Goal: Ask a question

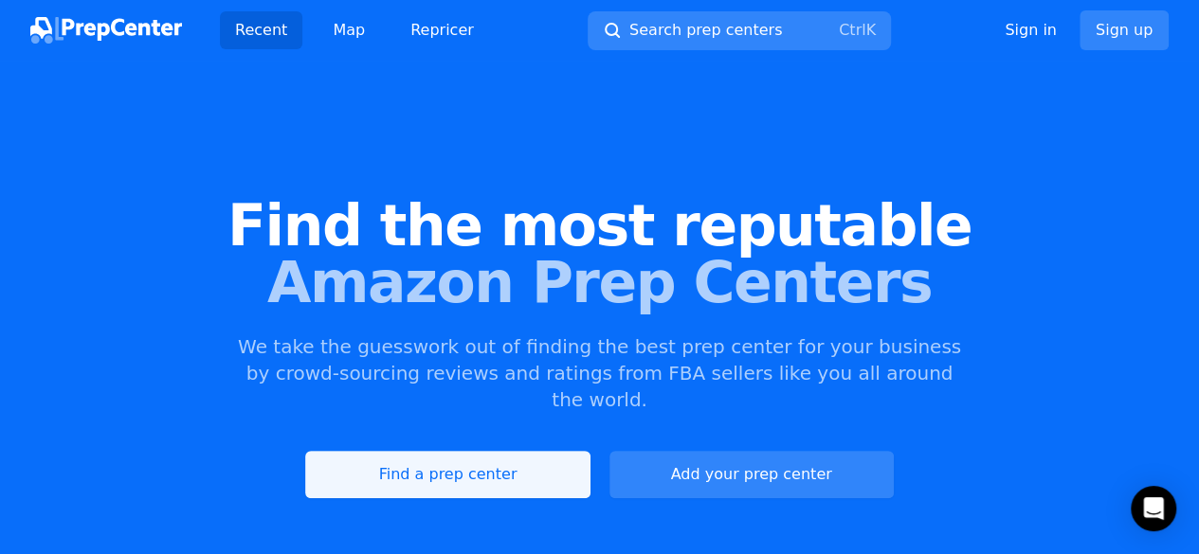
click at [435, 462] on link "Find a prep center" at bounding box center [447, 474] width 284 height 47
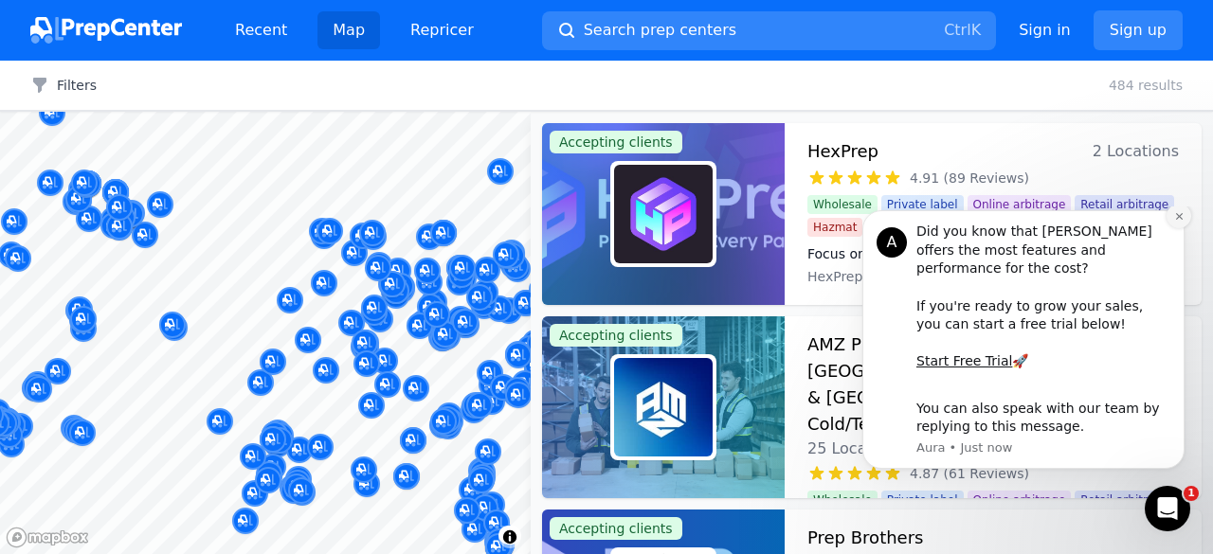
click at [1175, 222] on icon "Dismiss notification" at bounding box center [1179, 216] width 10 height 10
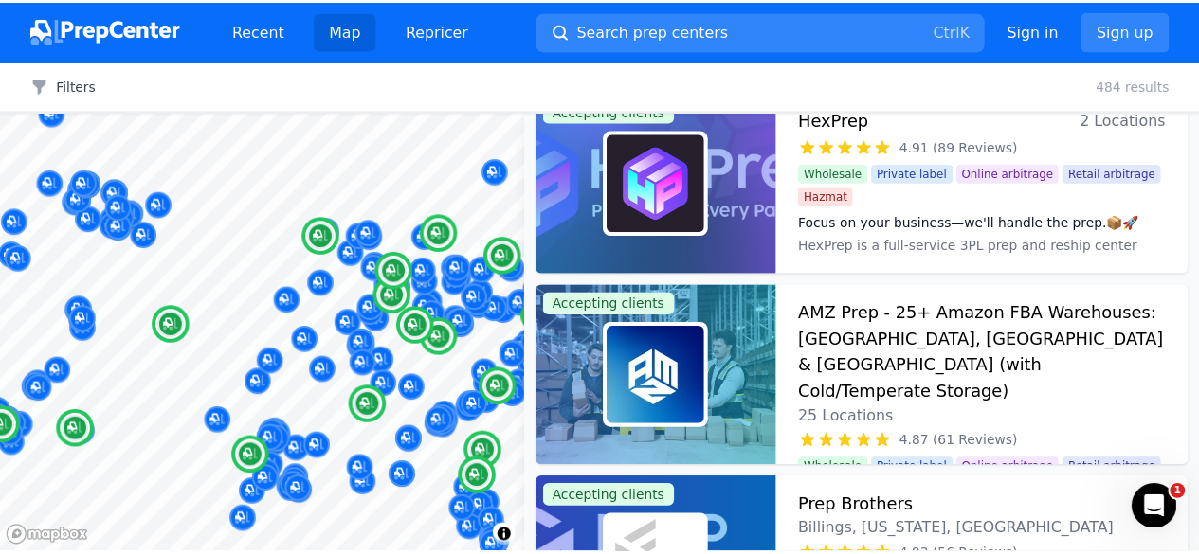
scroll to position [30, 0]
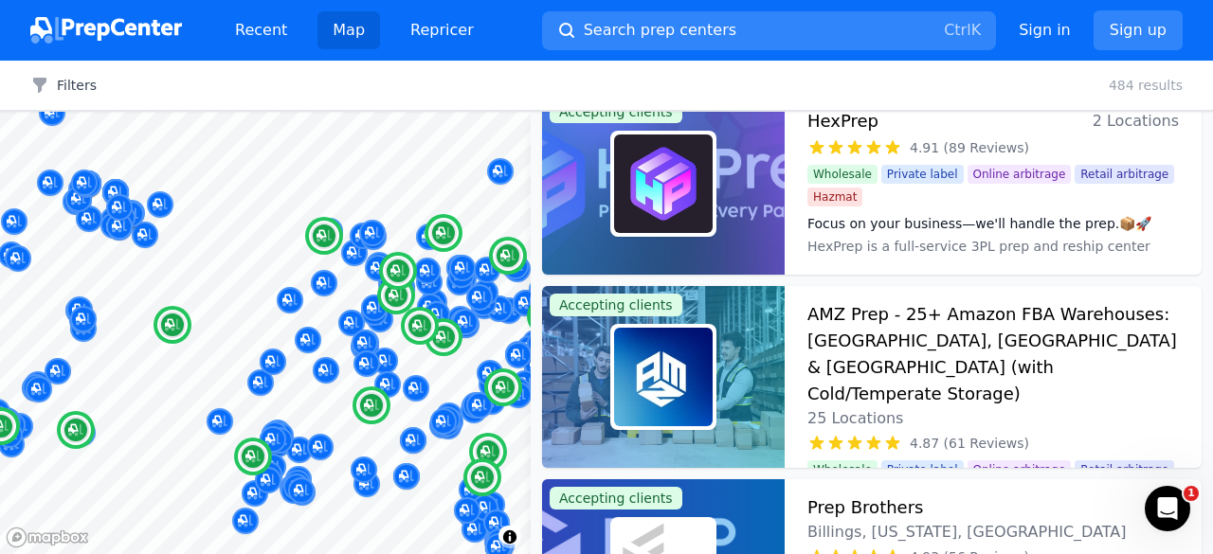
click at [662, 366] on img at bounding box center [663, 377] width 99 height 99
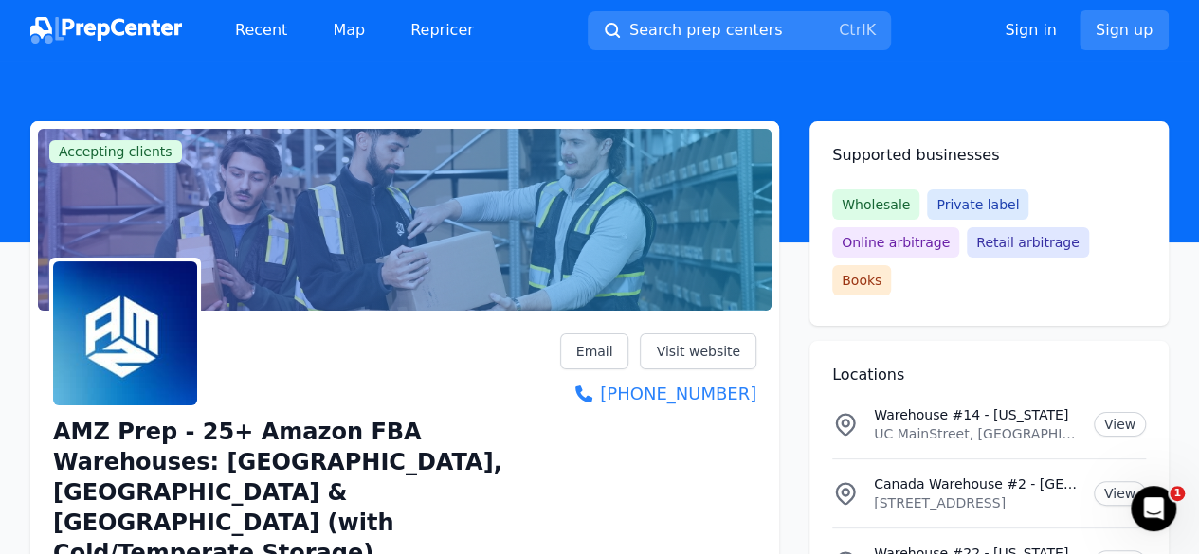
click at [959, 227] on span "Online arbitrage" at bounding box center [895, 242] width 127 height 30
click at [1147, 527] on div "Open Intercom Messenger" at bounding box center [1150, 506] width 63 height 63
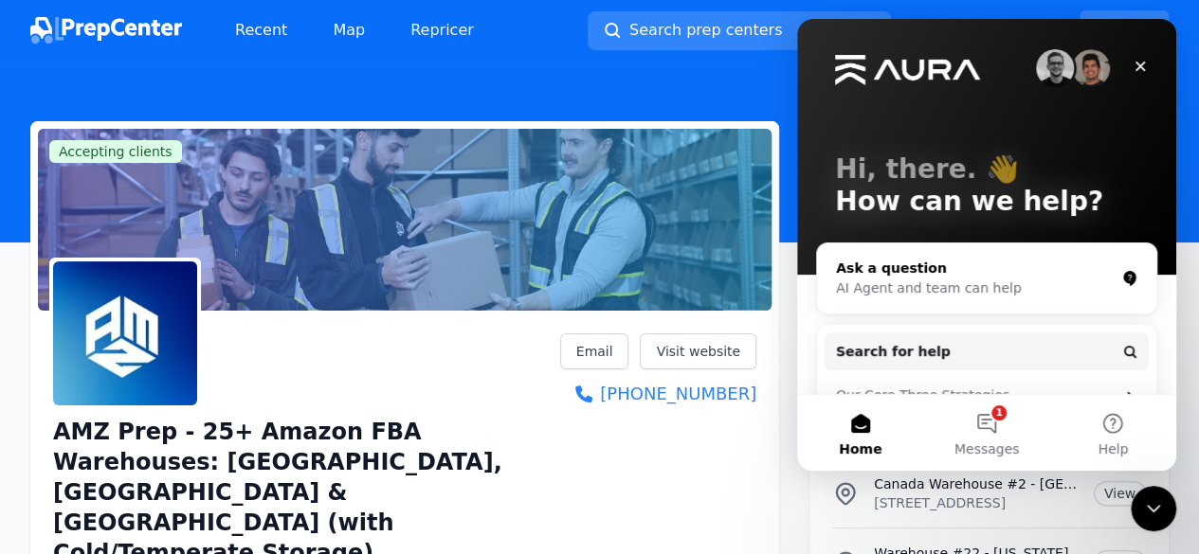
scroll to position [180, 0]
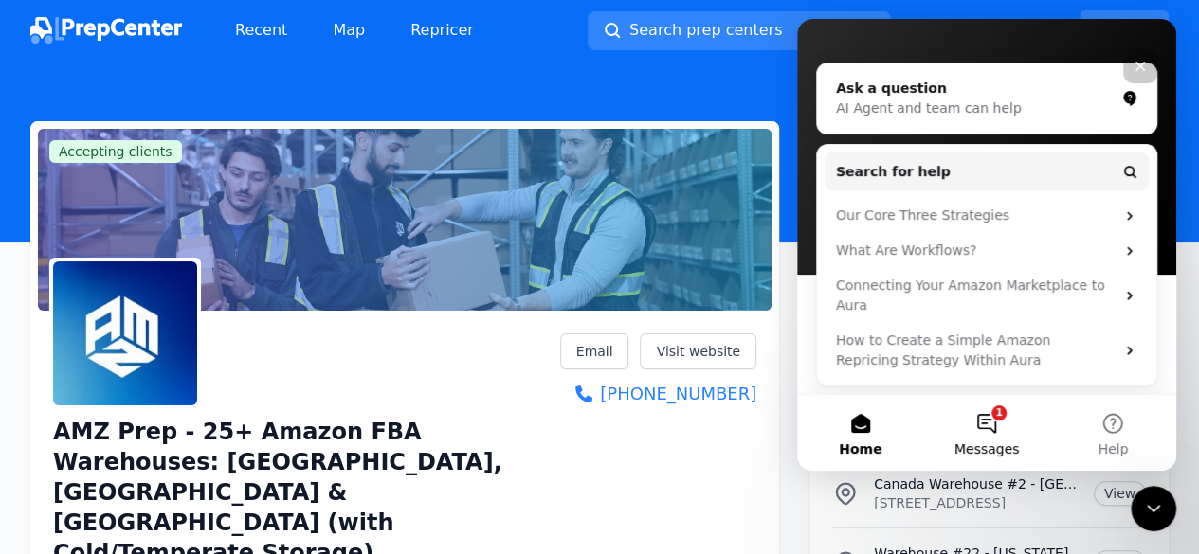
click at [981, 429] on button "1 Messages" at bounding box center [986, 433] width 126 height 76
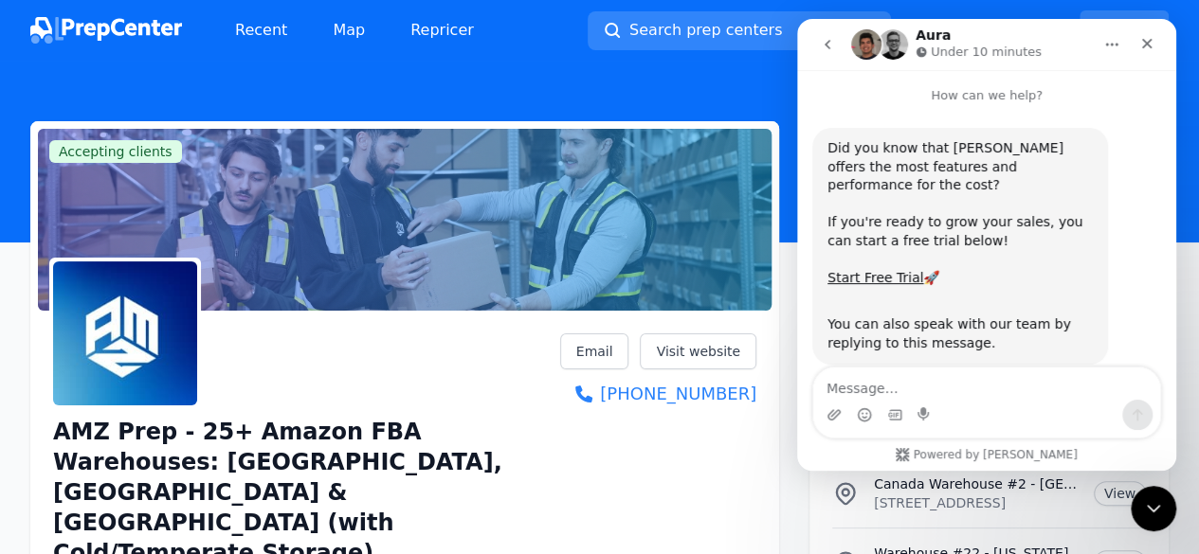
scroll to position [17, 0]
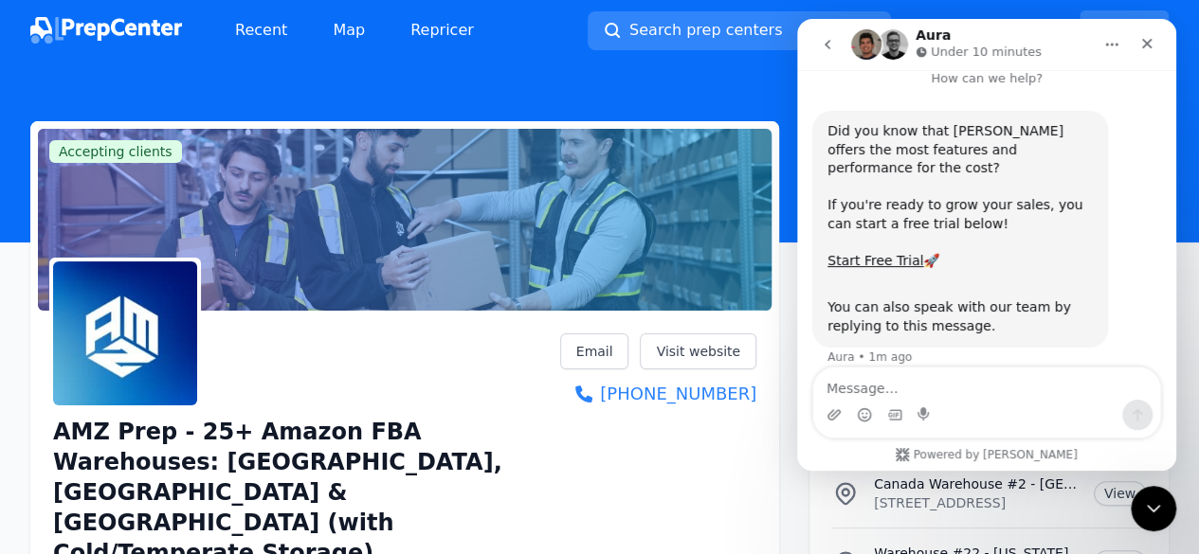
click at [932, 394] on textarea "Message…" at bounding box center [986, 384] width 347 height 32
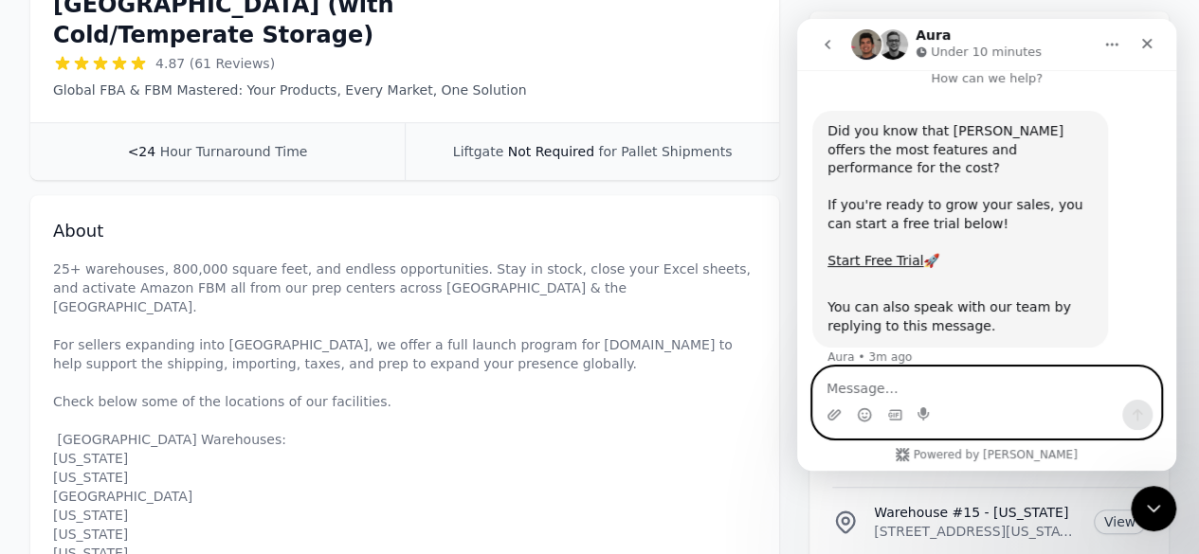
scroll to position [569, 0]
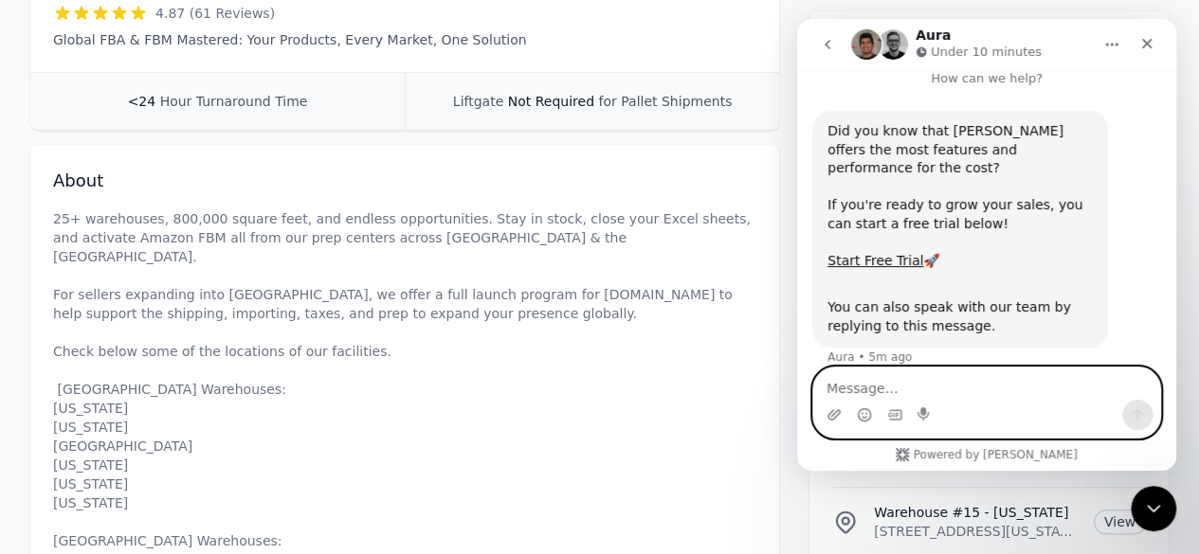
click at [956, 380] on textarea "Message…" at bounding box center [986, 384] width 347 height 32
click at [968, 379] on textarea "Message…" at bounding box center [986, 384] width 347 height 32
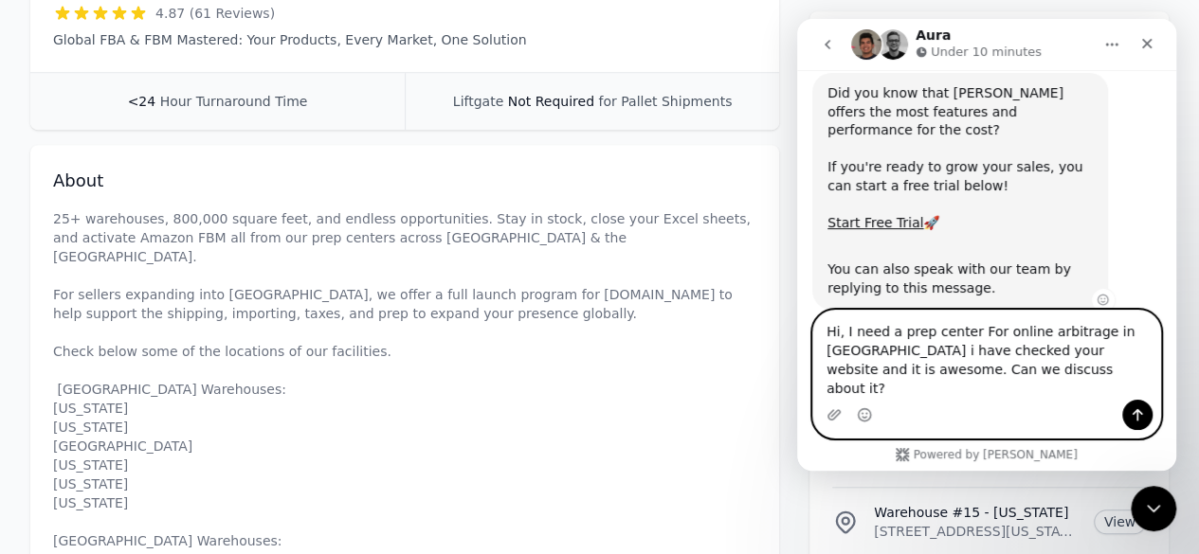
scroll to position [74, 0]
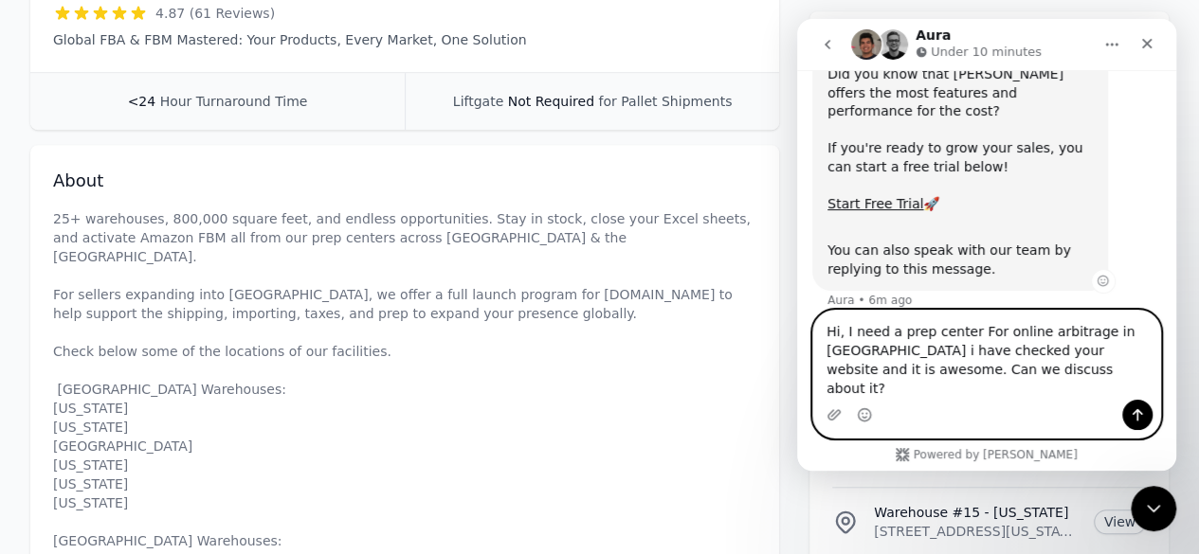
type textarea "Hi, I need a prep center For online arbitrage in [GEOGRAPHIC_DATA] i have check…"
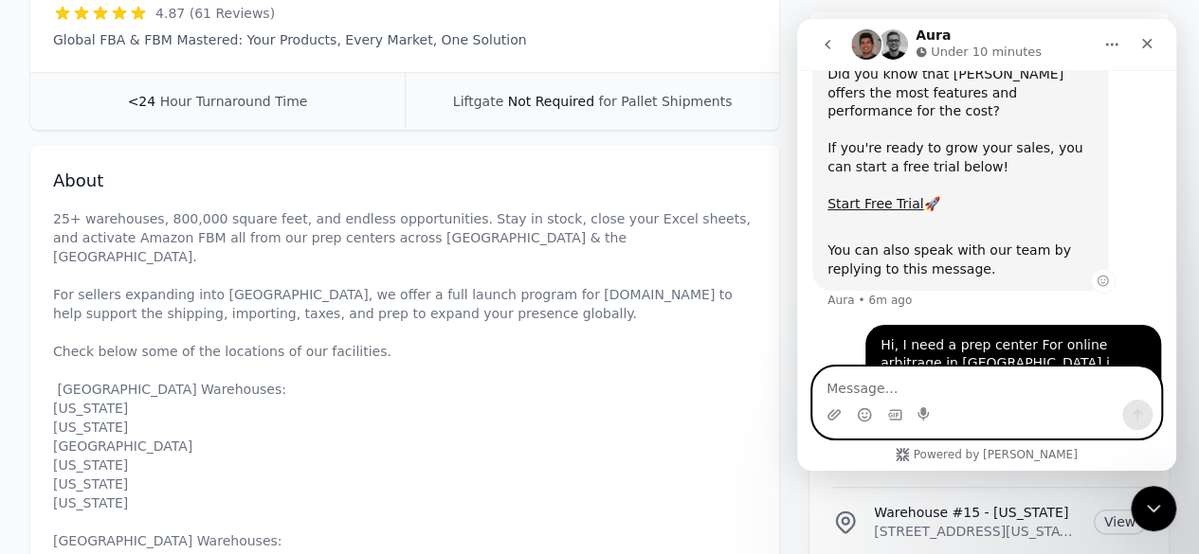
scroll to position [110, 0]
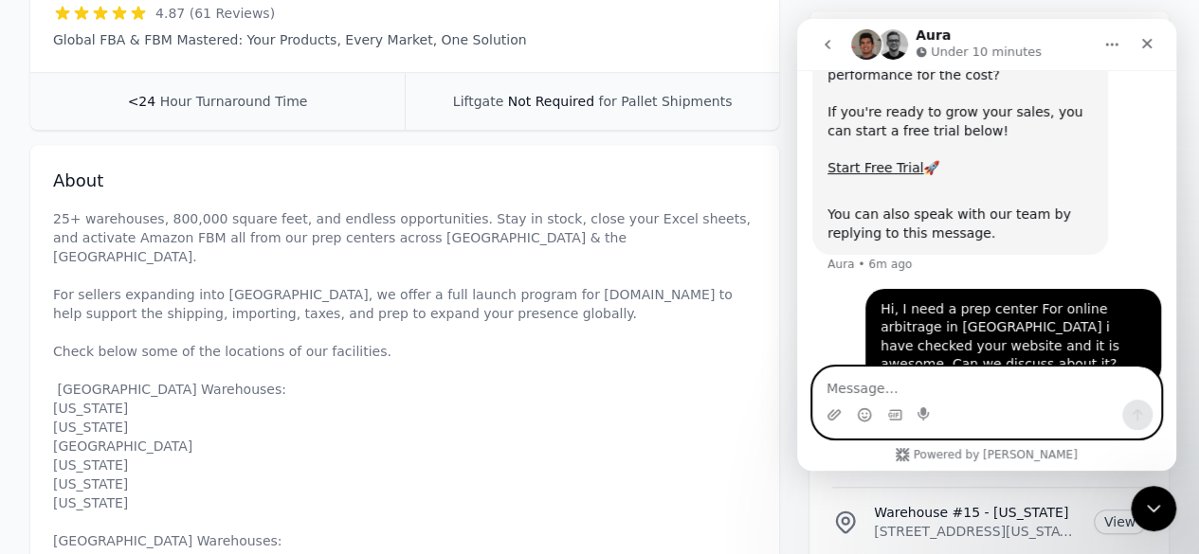
click at [990, 386] on textarea "Message…" at bounding box center [986, 384] width 347 height 32
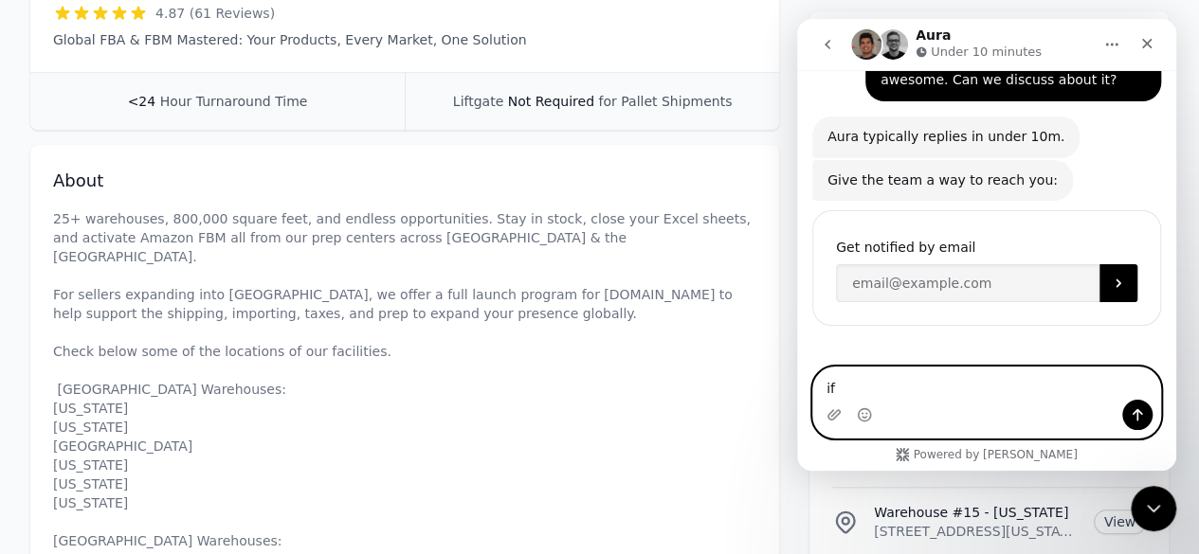
scroll to position [376, 0]
type textarea "i"
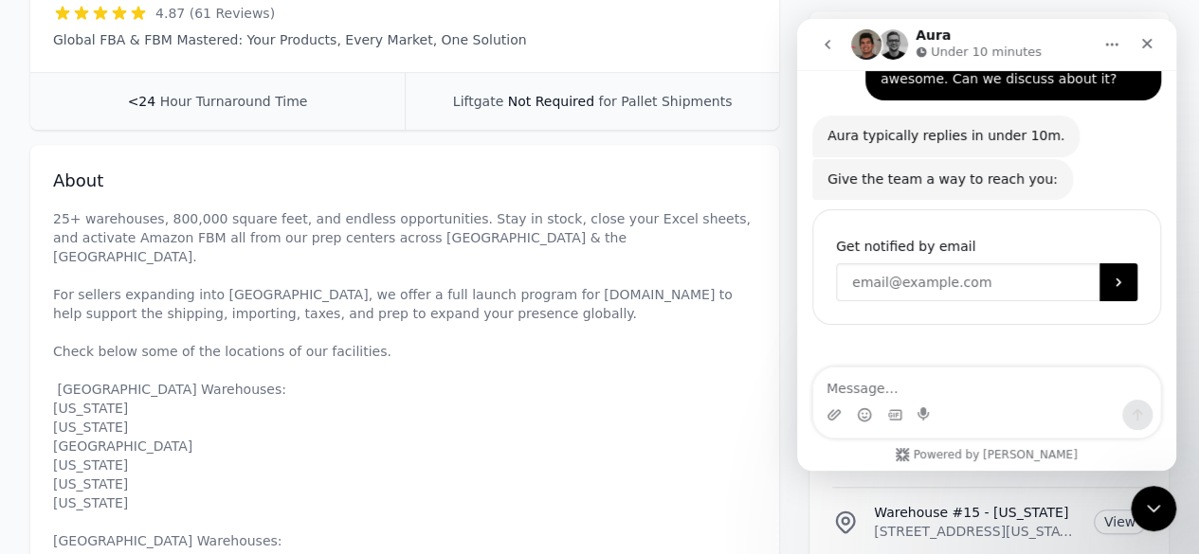
click at [977, 263] on input "Enter your email" at bounding box center [967, 282] width 263 height 38
type input "[EMAIL_ADDRESS][DOMAIN_NAME]"
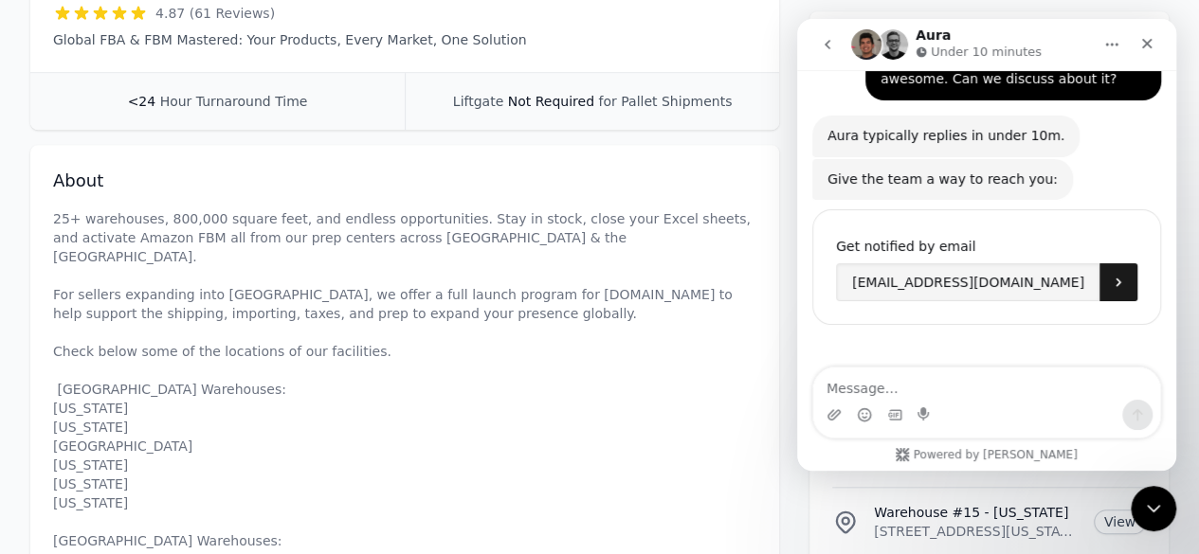
click at [1112, 263] on button "Submit" at bounding box center [1118, 282] width 38 height 38
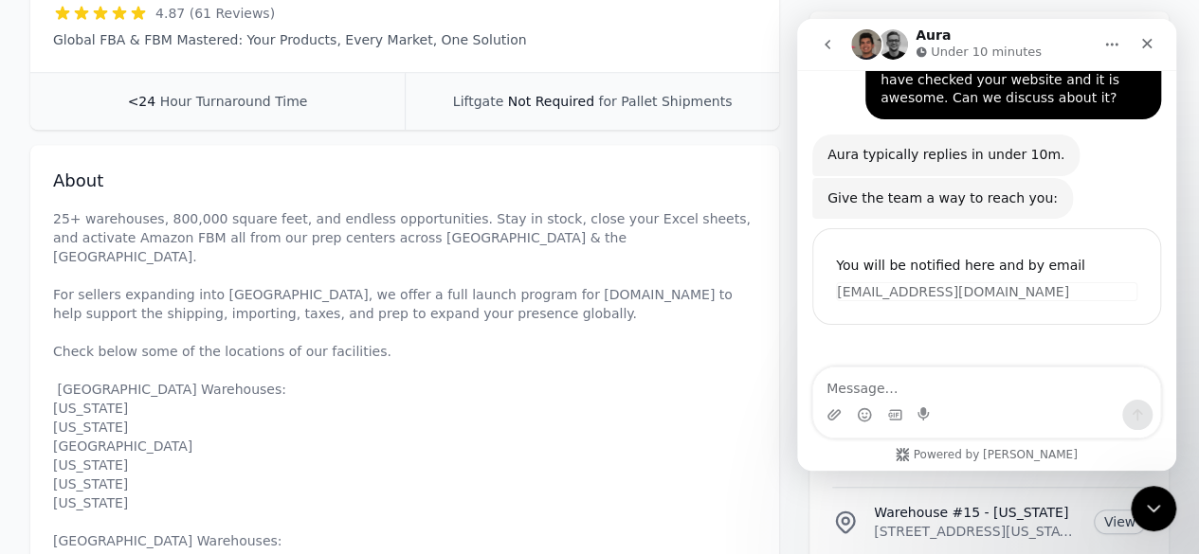
scroll to position [0, 0]
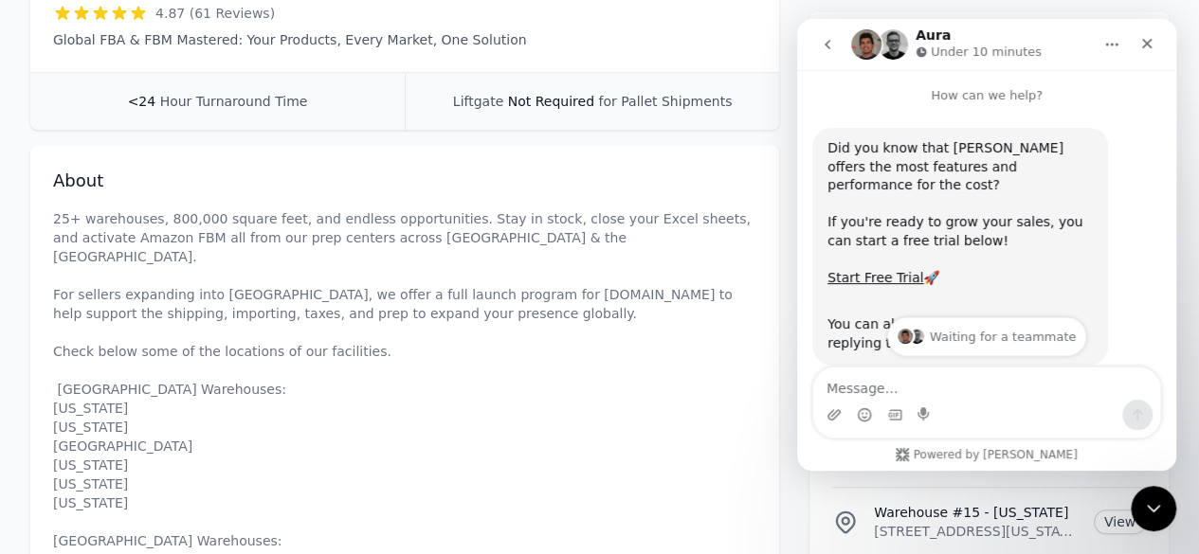
click at [820, 44] on icon "go back" at bounding box center [827, 44] width 15 height 15
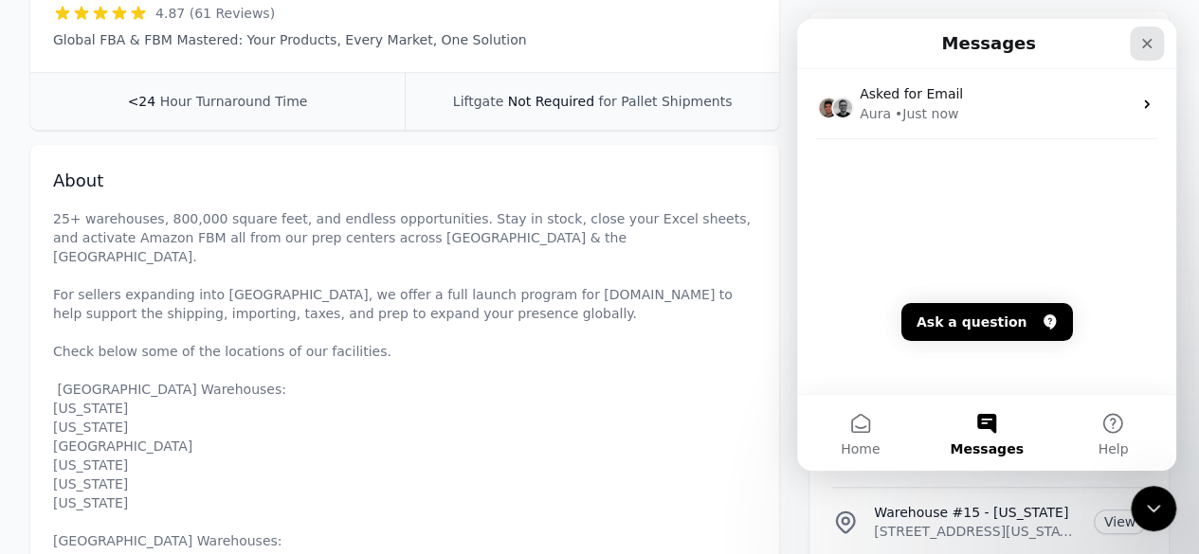
click at [1153, 45] on icon "Close" at bounding box center [1146, 43] width 15 height 15
